Goal: Transaction & Acquisition: Purchase product/service

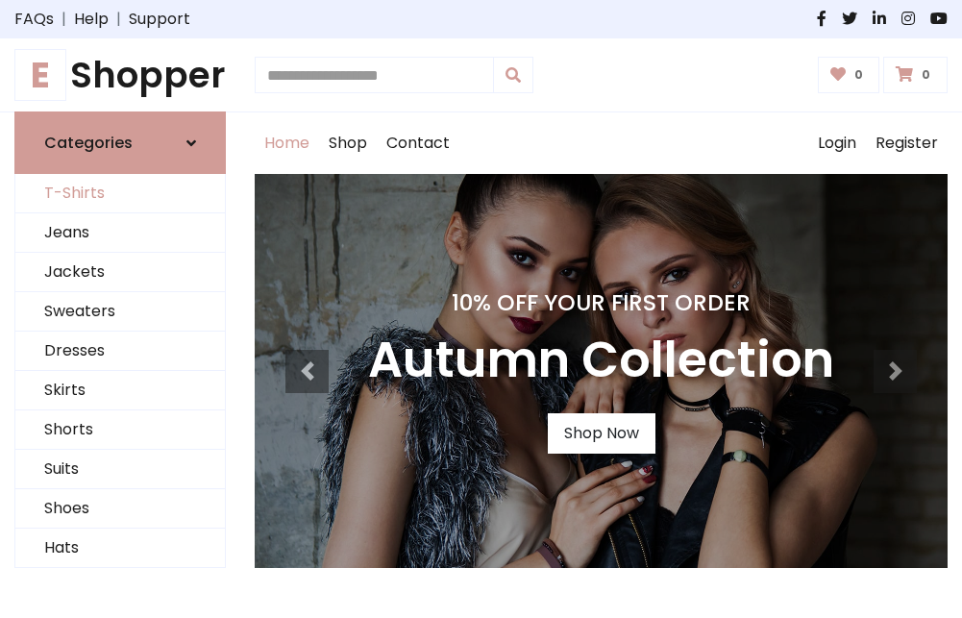
click at [120, 194] on link "T-Shirts" at bounding box center [120, 193] width 210 height 39
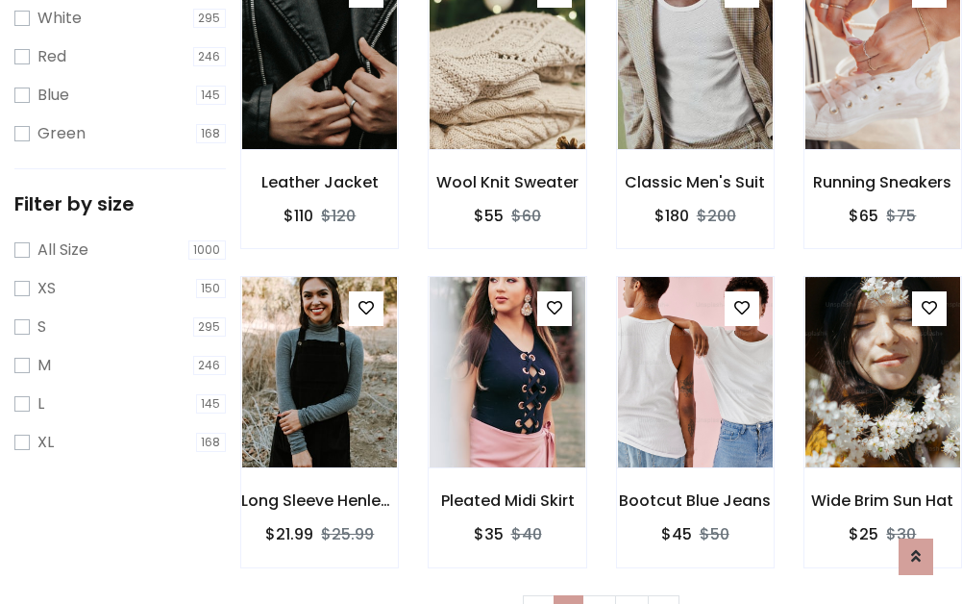
scroll to position [35, 0]
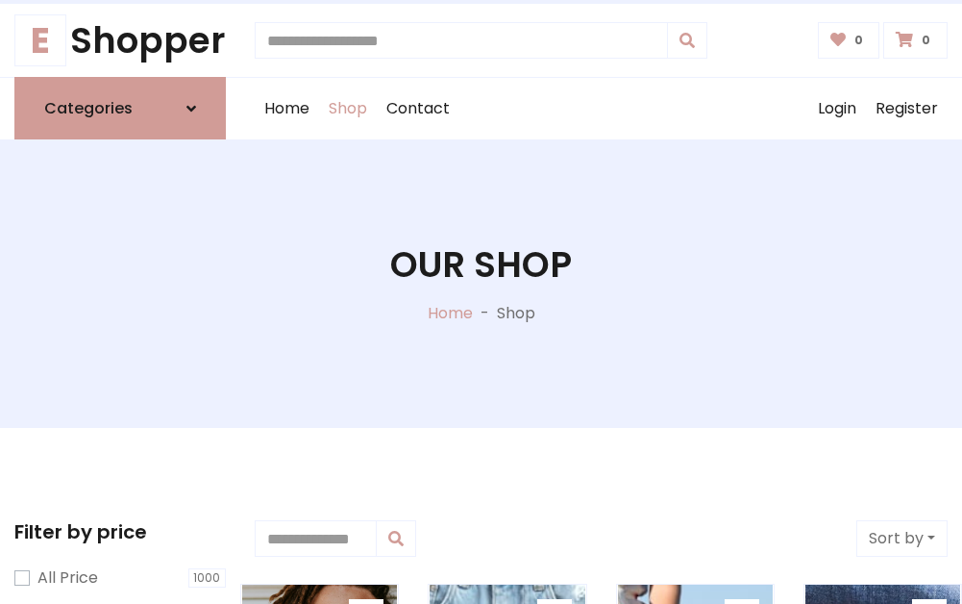
click at [481, 284] on h1 "Our Shop" at bounding box center [481, 264] width 182 height 42
click at [601, 109] on div "Home Shop Contact Log out Login Register" at bounding box center [601, 109] width 693 height 62
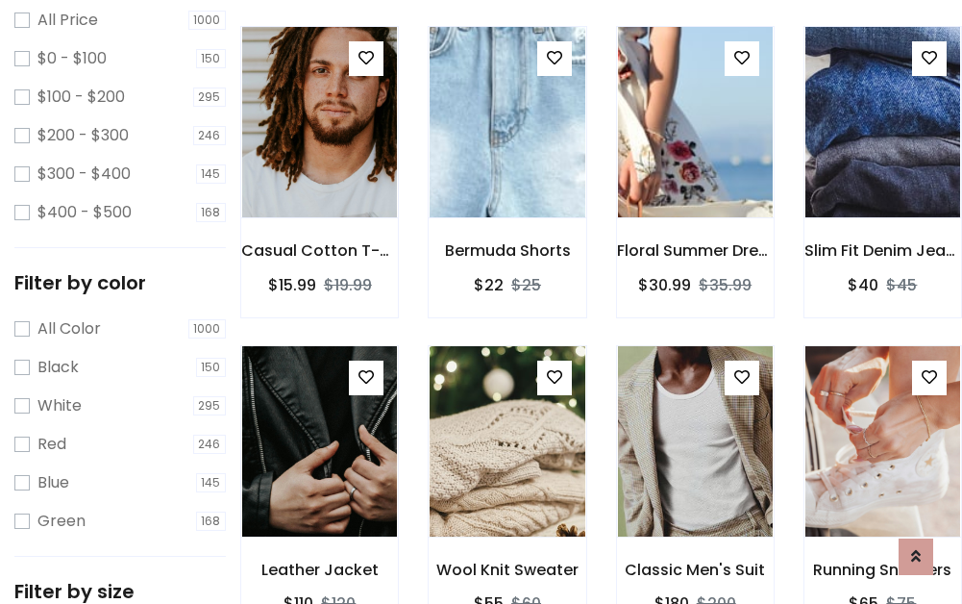
scroll to position [557, 0]
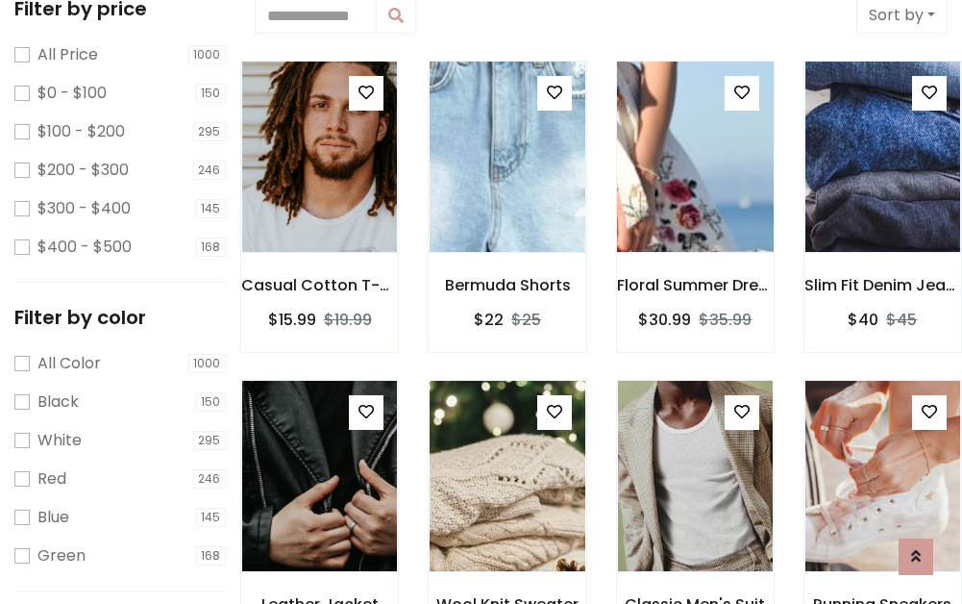
click at [695, 158] on img at bounding box center [695, 156] width 185 height 461
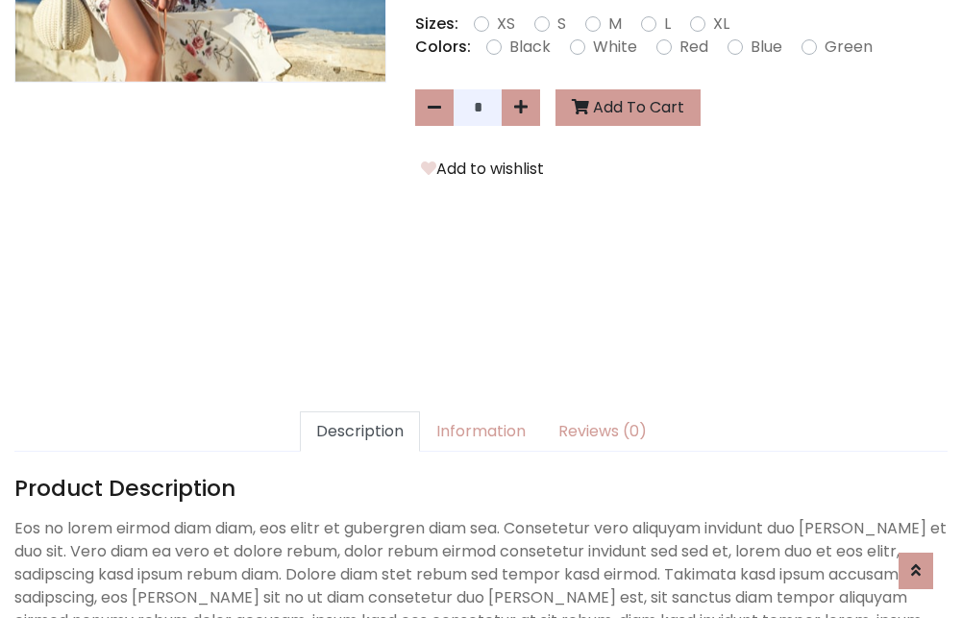
scroll to position [470, 0]
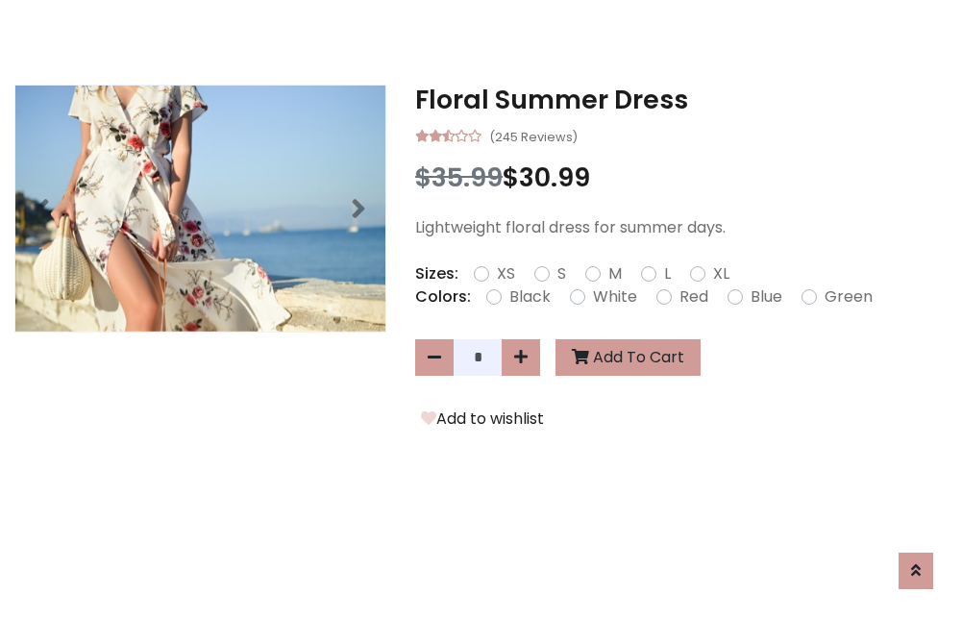
click at [681, 100] on h3 "Floral Summer Dress" at bounding box center [681, 100] width 532 height 31
